Goal: Transaction & Acquisition: Book appointment/travel/reservation

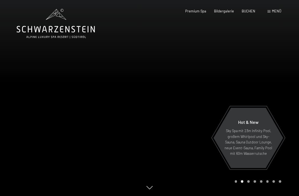
click at [278, 12] on span "Menü" at bounding box center [275, 11] width 9 height 4
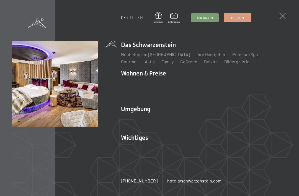
click at [152, 75] on li "Wohnen & Preise Inklusivleistungen Zimmer & Preise Liste Angebote Liste Familie…" at bounding box center [204, 84] width 166 height 31
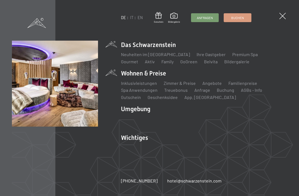
click at [179, 84] on link "Zimmer & Preise" at bounding box center [179, 82] width 32 height 5
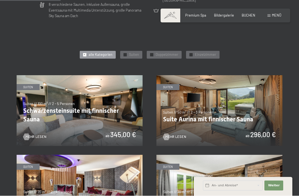
scroll to position [219, 0]
click at [167, 54] on span "Doppelzimmer" at bounding box center [166, 54] width 23 height 5
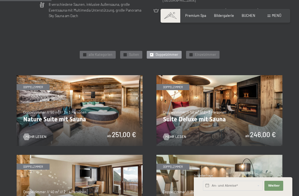
click at [168, 54] on span "Doppelzimmer" at bounding box center [166, 54] width 23 height 5
click at [174, 54] on span "Doppelzimmer" at bounding box center [166, 54] width 23 height 5
click at [169, 54] on span "Doppelzimmer" at bounding box center [166, 54] width 23 height 5
click at [164, 51] on div "✓ Doppelzimmer" at bounding box center [164, 55] width 35 height 8
click at [166, 52] on span "Doppelzimmer" at bounding box center [166, 54] width 23 height 5
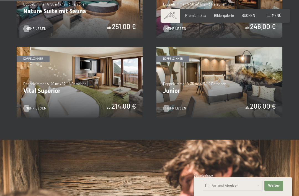
scroll to position [327, 0]
click at [238, 85] on img at bounding box center [219, 82] width 126 height 71
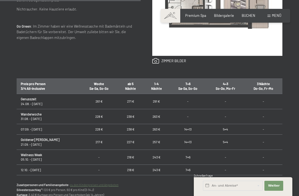
click at [179, 155] on td "7=6" at bounding box center [187, 157] width 37 height 15
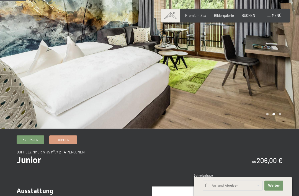
scroll to position [52, 0]
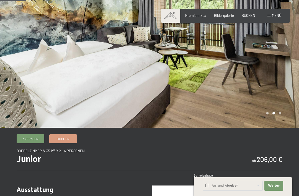
click at [282, 108] on div at bounding box center [223, 38] width 149 height 180
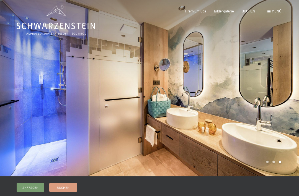
scroll to position [0, 0]
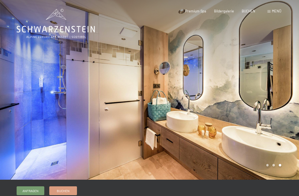
click at [271, 13] on div "Menü" at bounding box center [274, 11] width 14 height 5
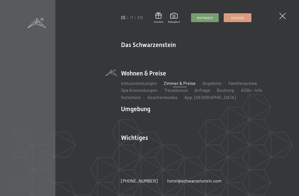
click at [237, 20] on link "Buchen" at bounding box center [237, 18] width 27 height 8
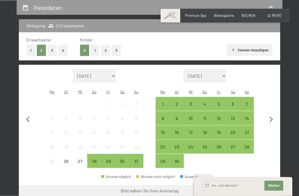
click at [270, 115] on icon "button" at bounding box center [271, 120] width 12 height 12
select select "[DATE]"
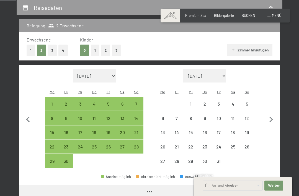
scroll to position [106, 0]
click at [270, 114] on icon "button" at bounding box center [271, 120] width 12 height 12
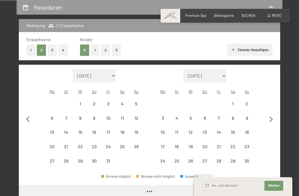
click at [270, 117] on icon "button" at bounding box center [271, 120] width 12 height 12
click at [269, 117] on icon "button" at bounding box center [271, 120] width 12 height 12
select select "2025-12-01"
select select "2026-01-01"
click at [271, 116] on icon "button" at bounding box center [271, 119] width 4 height 6
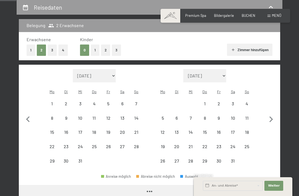
click at [271, 116] on icon "button" at bounding box center [271, 120] width 12 height 12
select select "2026-02-01"
select select "2026-03-01"
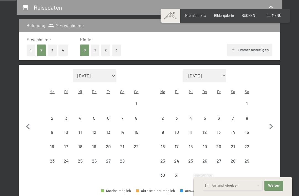
click at [270, 121] on icon "button" at bounding box center [271, 127] width 12 height 12
select select "2026-03-01"
select select "2026-04-01"
select select "2026-03-01"
select select "2026-04-01"
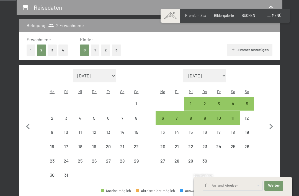
select select "2026-03-01"
select select "2026-04-01"
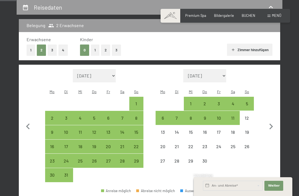
click at [273, 123] on icon "button" at bounding box center [271, 127] width 12 height 12
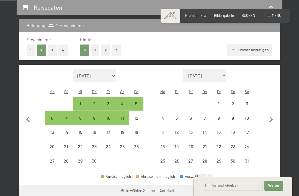
select select "2026-04-01"
select select "2026-05-01"
select select "2026-04-01"
select select "2026-05-01"
click at [273, 121] on icon "button" at bounding box center [271, 120] width 12 height 12
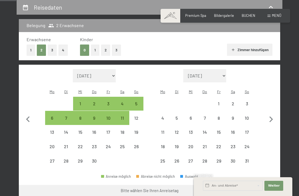
select select "2026-05-01"
select select "2026-06-01"
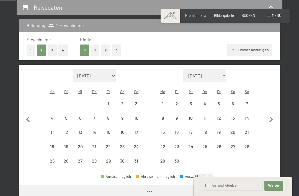
select select "2026-05-01"
select select "2026-06-01"
click at [250, 101] on div "7" at bounding box center [246, 107] width 13 height 13
select select "2026-05-01"
select select "2026-06-01"
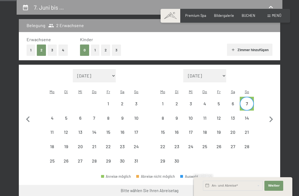
click at [249, 116] on div "14" at bounding box center [246, 122] width 13 height 13
select select "2026-05-01"
select select "2026-06-01"
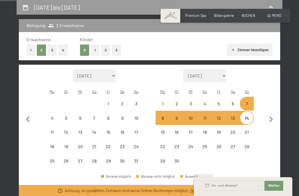
click at [136, 101] on div "3" at bounding box center [136, 107] width 13 height 13
select select "2026-05-01"
select select "2026-06-01"
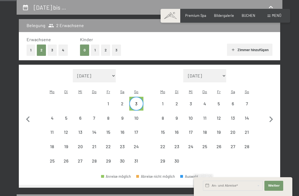
click at [135, 101] on div "3" at bounding box center [136, 107] width 13 height 13
select select "2026-05-01"
select select "2026-06-01"
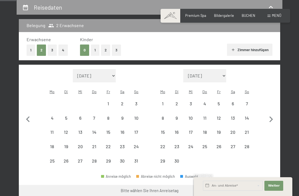
click at [139, 116] on div "10" at bounding box center [136, 122] width 13 height 13
select select "2026-05-01"
select select "2026-06-01"
click at [136, 101] on div "3" at bounding box center [136, 107] width 13 height 13
select select "2026-05-01"
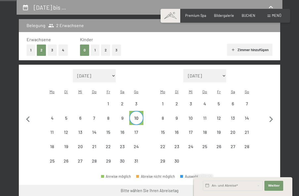
select select "2026-06-01"
click at [33, 114] on icon "button" at bounding box center [28, 120] width 12 height 12
select select "2026-04-01"
select select "2026-05-01"
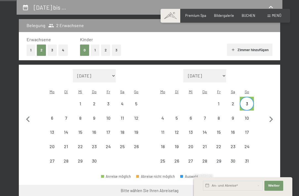
click at [32, 116] on icon "button" at bounding box center [28, 120] width 12 height 12
select select "2026-03-01"
select select "2026-04-01"
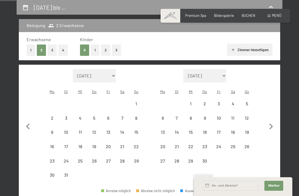
click at [29, 130] on button "button" at bounding box center [28, 125] width 12 height 113
select select "2026-02-01"
select select "2026-03-01"
click at [278, 188] on span "Weiter" at bounding box center [274, 186] width 12 height 4
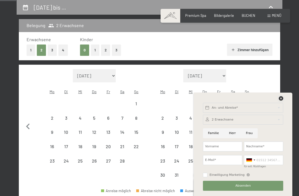
click at [280, 101] on icon at bounding box center [280, 98] width 4 height 4
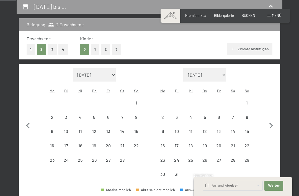
scroll to position [105, 0]
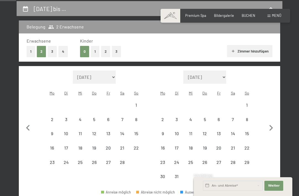
click at [30, 122] on icon "button" at bounding box center [28, 128] width 12 height 12
select select "2026-01-01"
select select "2026-02-01"
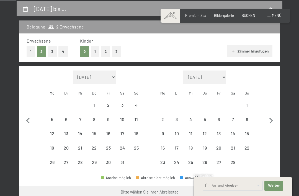
click at [30, 123] on button "button" at bounding box center [28, 119] width 12 height 99
select select "2025-12-01"
select select "2026-01-01"
click at [248, 117] on div "11" at bounding box center [246, 123] width 13 height 13
select select "2025-12-01"
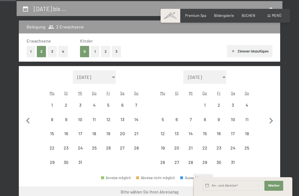
select select "2026-01-01"
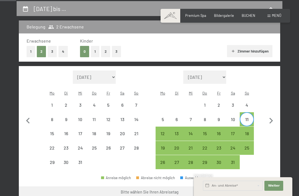
click at [249, 117] on div "11" at bounding box center [246, 123] width 13 height 13
select select "2025-12-01"
select select "2026-01-01"
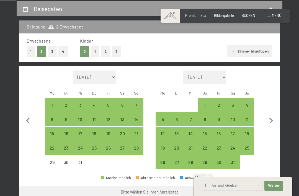
click at [272, 119] on icon "button" at bounding box center [271, 121] width 12 height 12
select select "2026-01-01"
select select "2026-02-01"
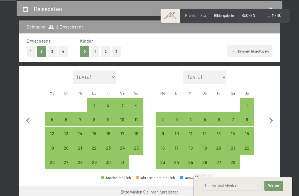
click at [250, 103] on div "1" at bounding box center [246, 109] width 13 height 13
select select "2026-01-01"
select select "2026-02-01"
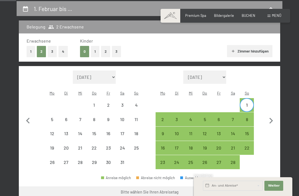
click at [248, 117] on div "8" at bounding box center [246, 123] width 13 height 13
select select "2026-01-01"
select select "2026-02-01"
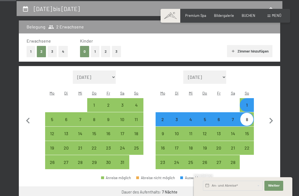
click at [258, 186] on button "Weiter zu „Zimmer“" at bounding box center [254, 192] width 49 height 13
select select "2026-01-01"
select select "2026-02-01"
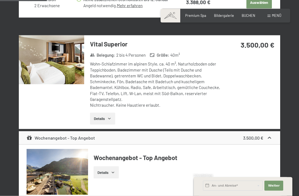
scroll to position [356, 0]
click at [113, 116] on button "Details" at bounding box center [102, 119] width 25 height 12
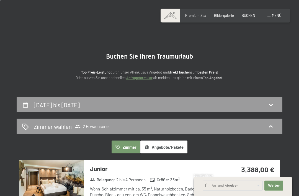
scroll to position [9, 0]
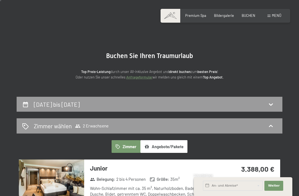
click at [178, 146] on button "Angebote/Pakete" at bounding box center [163, 146] width 47 height 13
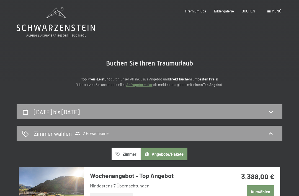
scroll to position [0, 0]
